Goal: Information Seeking & Learning: Check status

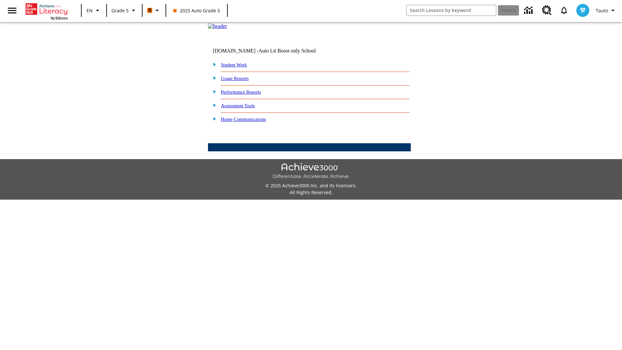
click at [248, 95] on link "Performance Reports" at bounding box center [241, 91] width 40 height 5
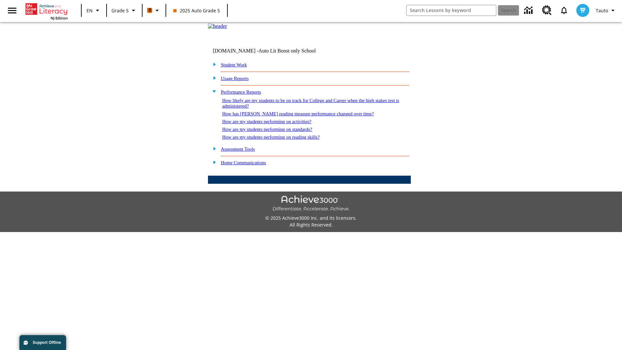
click at [299, 108] on link "How likely are my students to be on track for College and Career when the high …" at bounding box center [310, 103] width 177 height 11
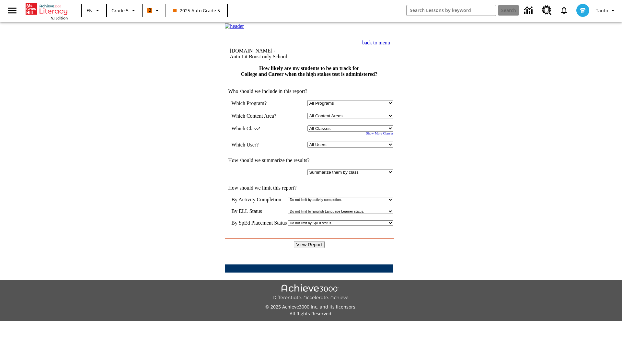
select select "11133131"
click at [352, 148] on select "All Users Cat, Sautoen Cat, Sautoes Cat, Sautoss Donotlogin, Sautoen Twoschools…" at bounding box center [350, 144] width 86 height 6
select select "21437107"
click at [310, 241] on input "View Report" at bounding box center [309, 244] width 31 height 7
